Goal: Task Accomplishment & Management: Use online tool/utility

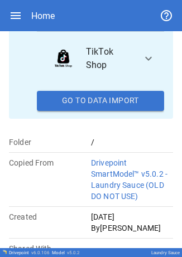
scroll to position [334, 0]
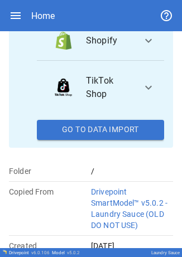
click at [143, 47] on span "expand_more" at bounding box center [147, 40] width 13 height 13
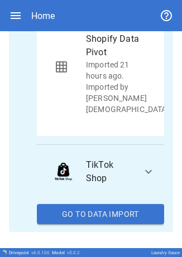
scroll to position [745, 0]
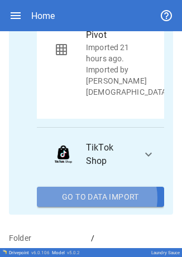
click at [95, 207] on button "Go To Data Import" at bounding box center [100, 197] width 127 height 20
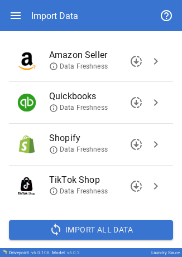
scroll to position [116, 0]
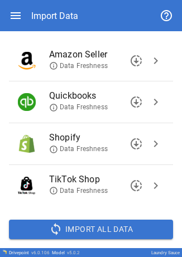
click at [149, 141] on span "chevron_right" at bounding box center [155, 143] width 13 height 13
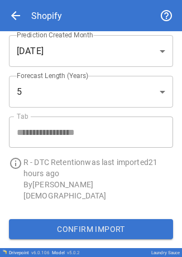
scroll to position [0, 0]
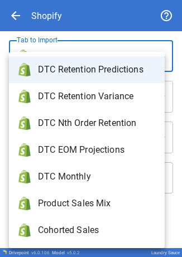
click at [155, 65] on body "**********" at bounding box center [91, 128] width 182 height 257
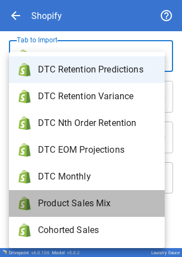
click at [95, 196] on li "Product Sales Mix" at bounding box center [86, 203] width 155 height 27
type input "**********"
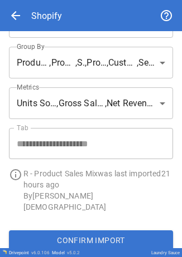
scroll to position [33, 0]
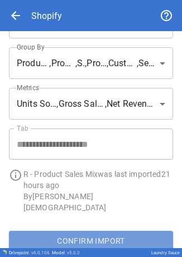
click at [90, 231] on button "Confirm Import" at bounding box center [91, 241] width 164 height 20
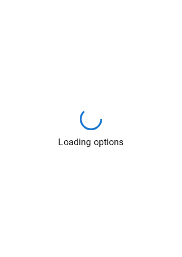
scroll to position [0, 0]
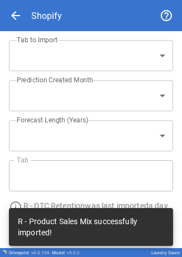
type input "**********"
type input "*"
type input "**********"
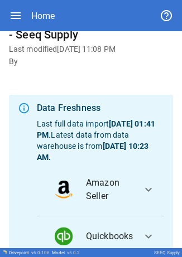
scroll to position [204, 0]
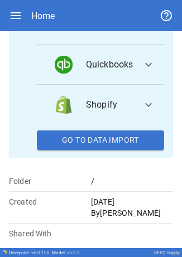
click at [87, 139] on button "Go To Data Import" at bounding box center [100, 140] width 127 height 20
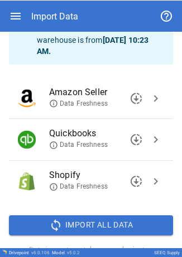
scroll to position [82, 0]
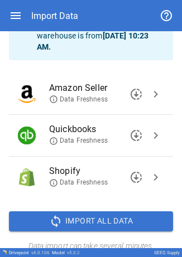
click at [149, 133] on span "chevron_right" at bounding box center [155, 135] width 13 height 13
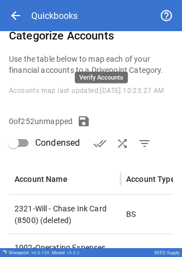
scroll to position [194, 0]
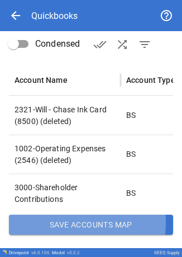
click at [61, 223] on button "Save Accounts Map" at bounding box center [91, 225] width 164 height 20
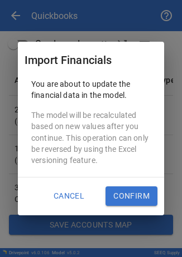
click at [141, 197] on button "Confirm" at bounding box center [131, 197] width 52 height 20
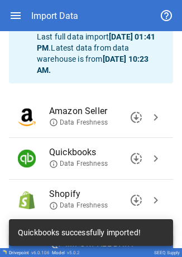
scroll to position [0, 0]
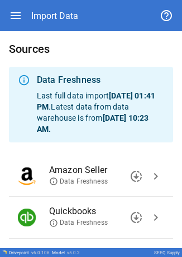
click at [91, 55] on h6 "Sources" at bounding box center [91, 49] width 164 height 18
